Goal: Information Seeking & Learning: Learn about a topic

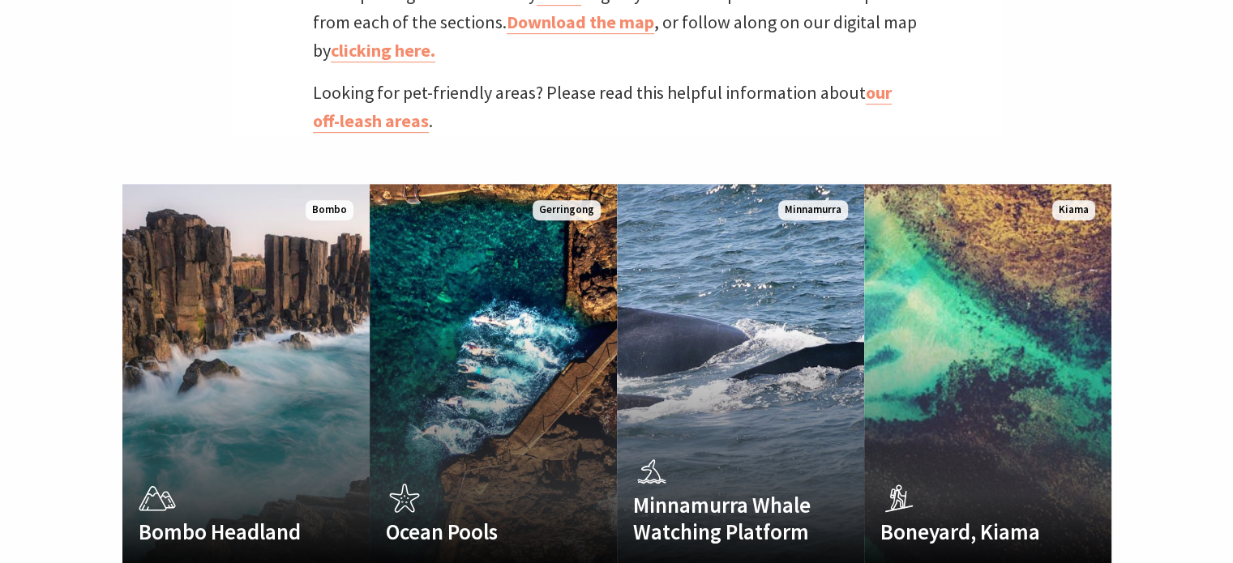
scroll to position [939, 0]
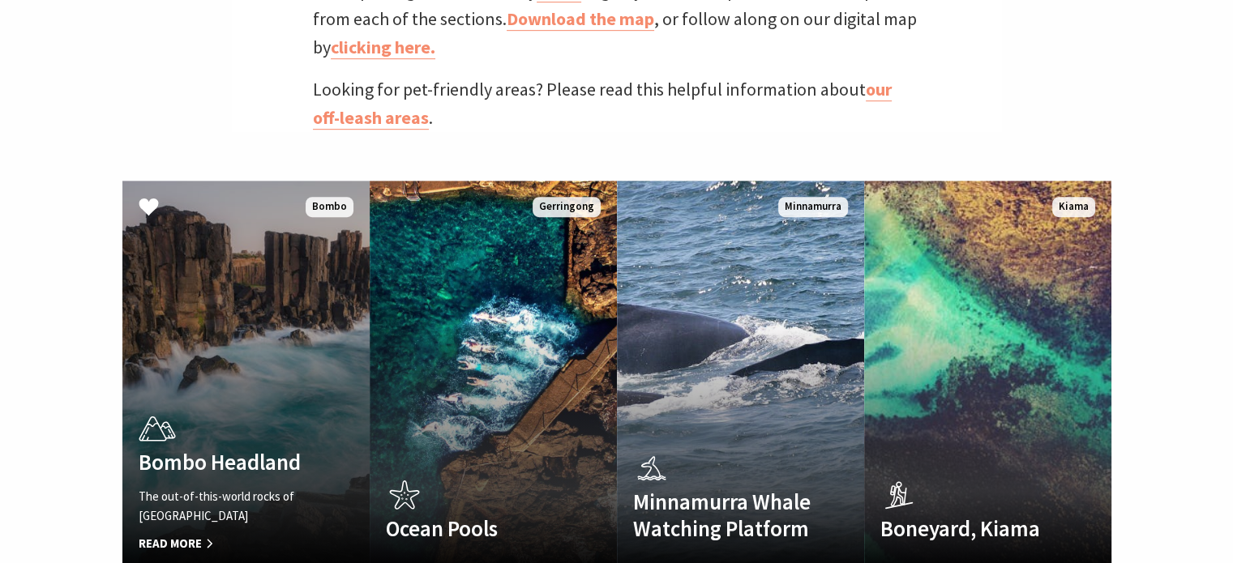
click at [216, 409] on div "Bombo Headland The out-of-this-world rocks of [GEOGRAPHIC_DATA] Read More" at bounding box center [227, 481] width 210 height 145
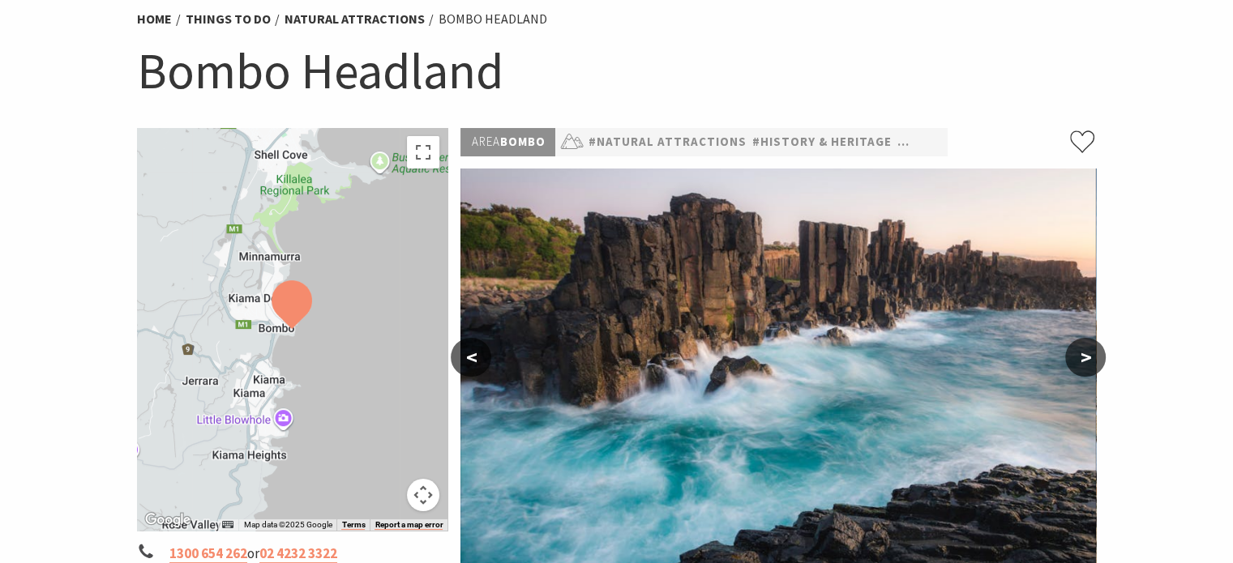
scroll to position [133, 0]
click at [1091, 366] on button ">" at bounding box center [1085, 356] width 41 height 39
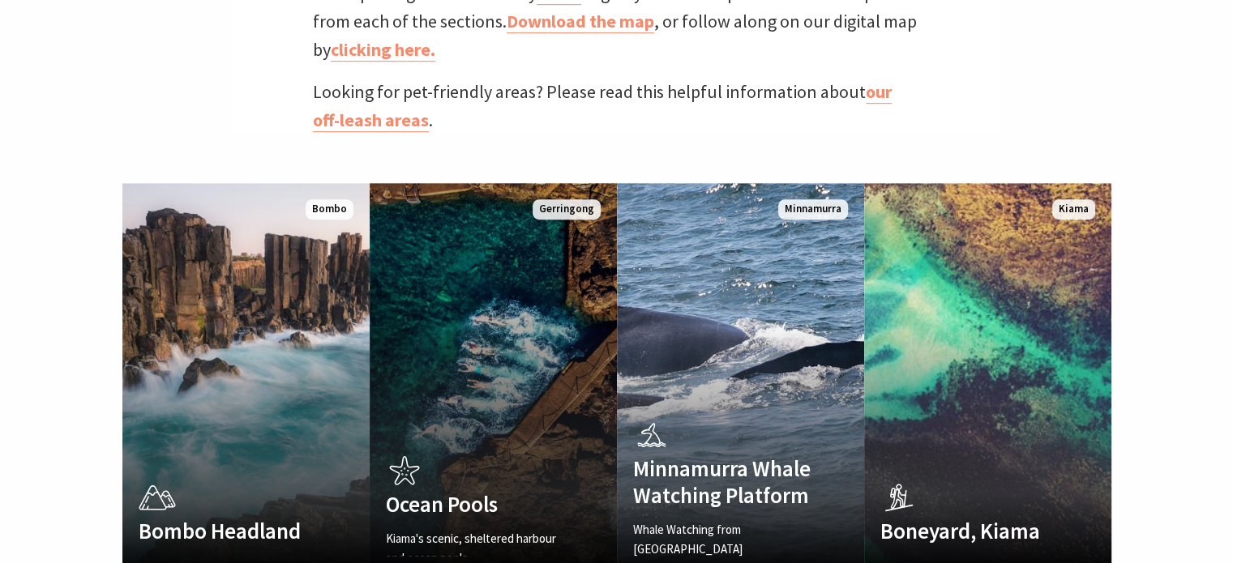
scroll to position [549, 1253]
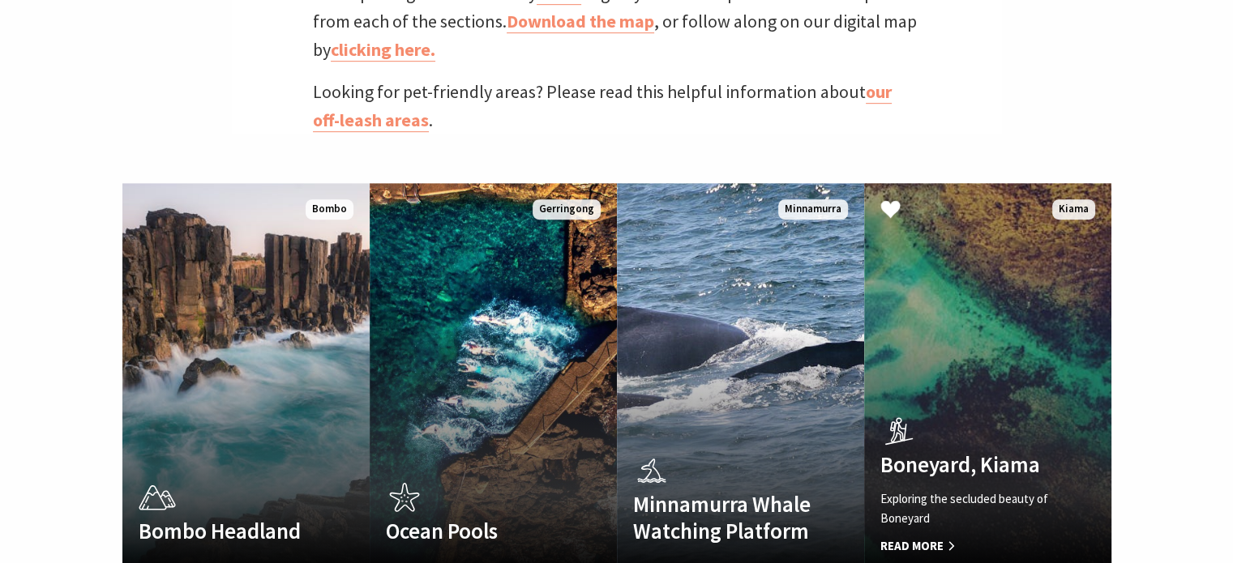
click at [999, 321] on link "Boneyard, Kiama Exploring the secluded beauty of Boneyard Read More Kiama" at bounding box center [987, 377] width 247 height 389
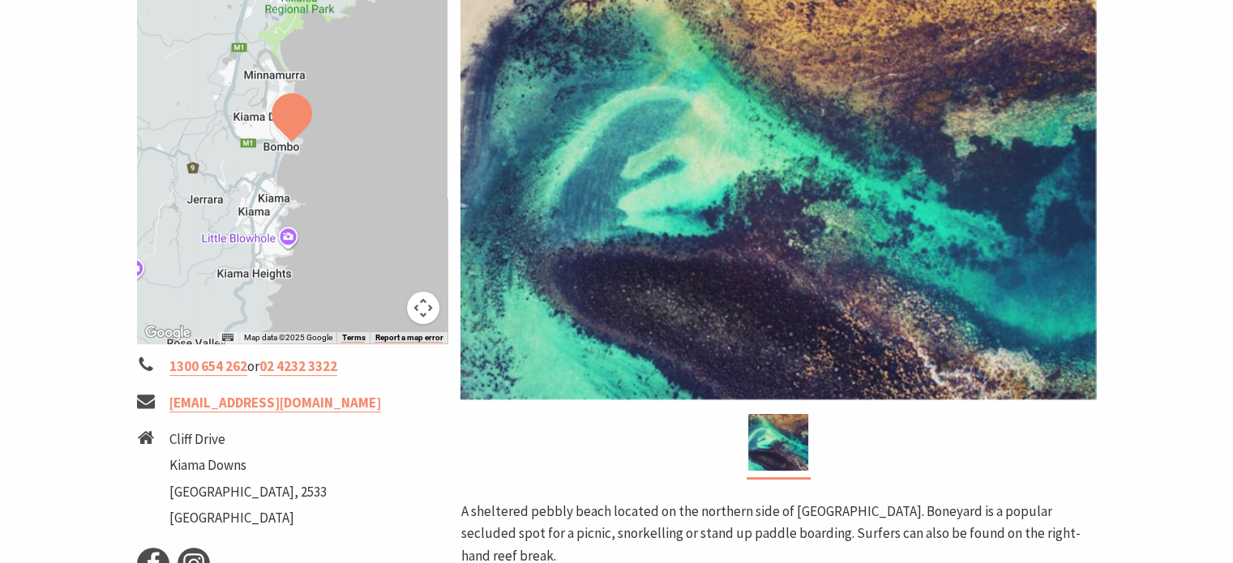
scroll to position [324, 0]
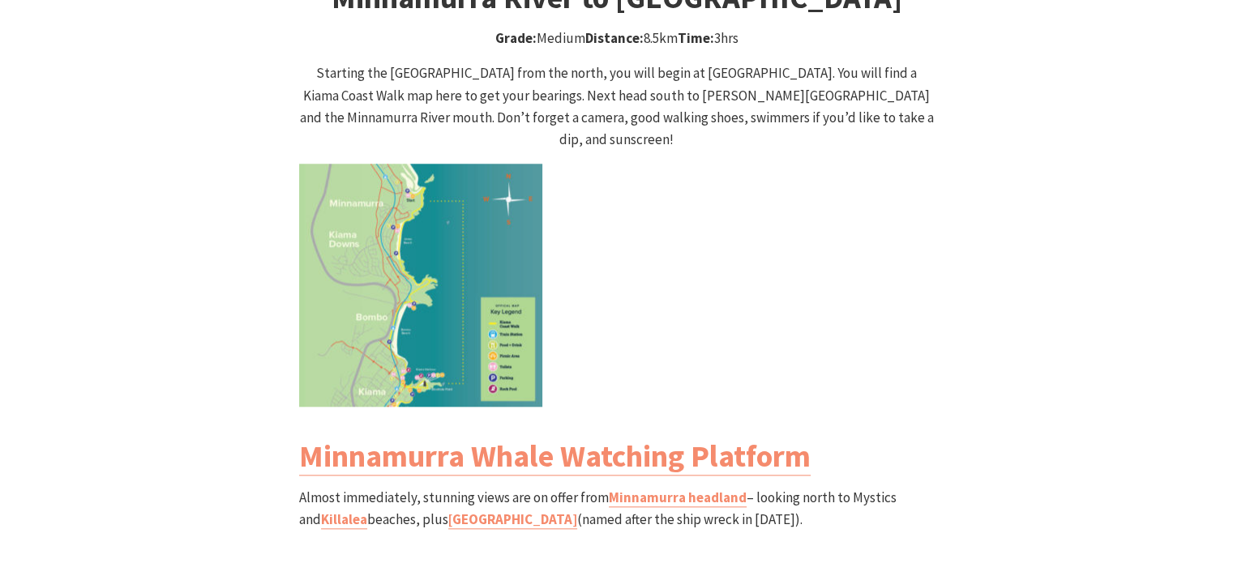
scroll to position [1664, 0]
